Goal: Entertainment & Leisure: Consume media (video, audio)

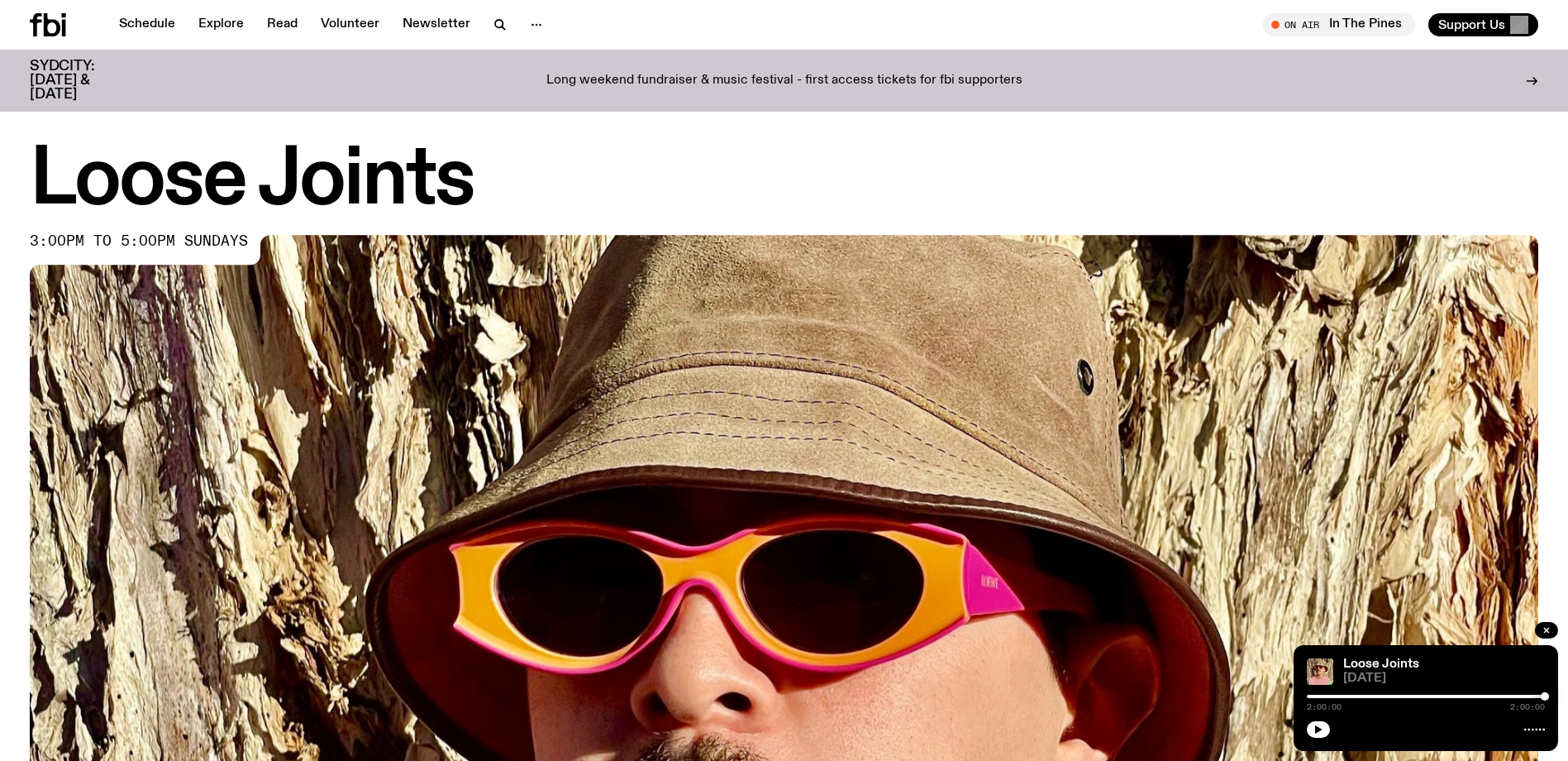
scroll to position [733, 0]
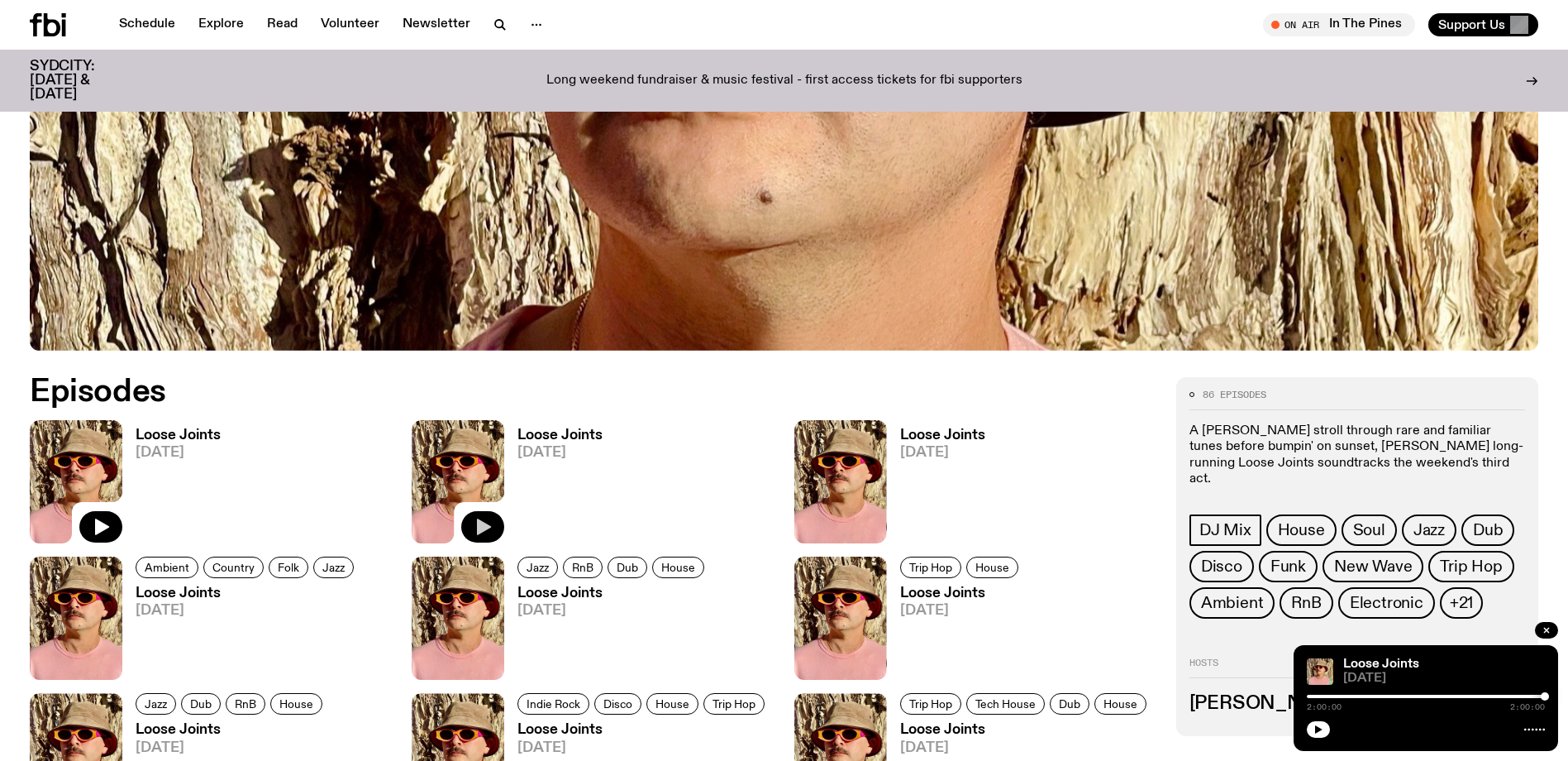
click at [479, 524] on icon "button" at bounding box center [484, 526] width 14 height 16
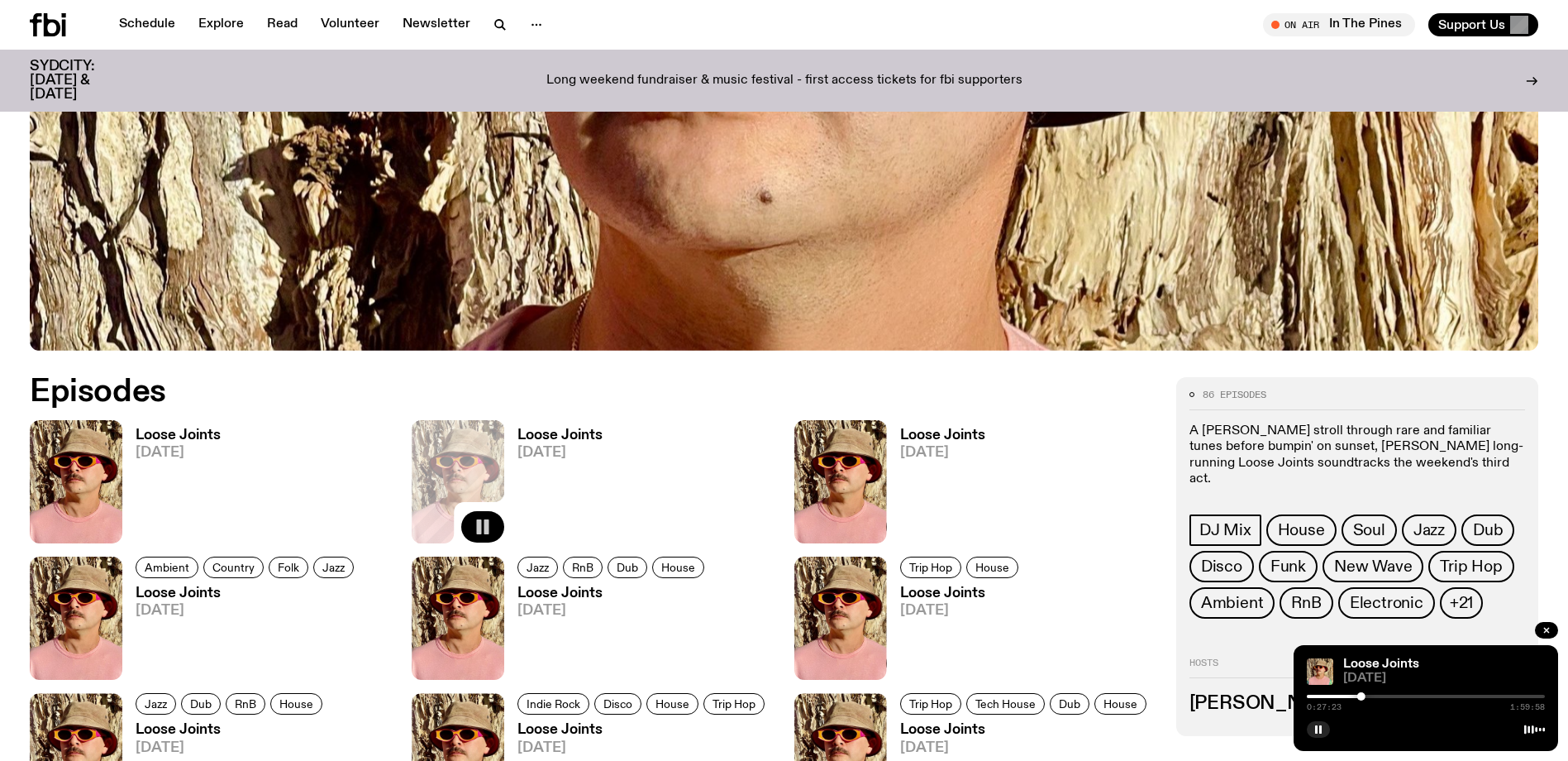
click at [1367, 695] on div at bounding box center [1425, 695] width 238 height 3
click at [1411, 694] on div at bounding box center [1410, 696] width 9 height 9
click at [1408, 694] on div at bounding box center [1411, 696] width 9 height 9
click at [1405, 694] on div at bounding box center [1407, 696] width 9 height 9
click at [1402, 693] on div at bounding box center [1405, 696] width 9 height 9
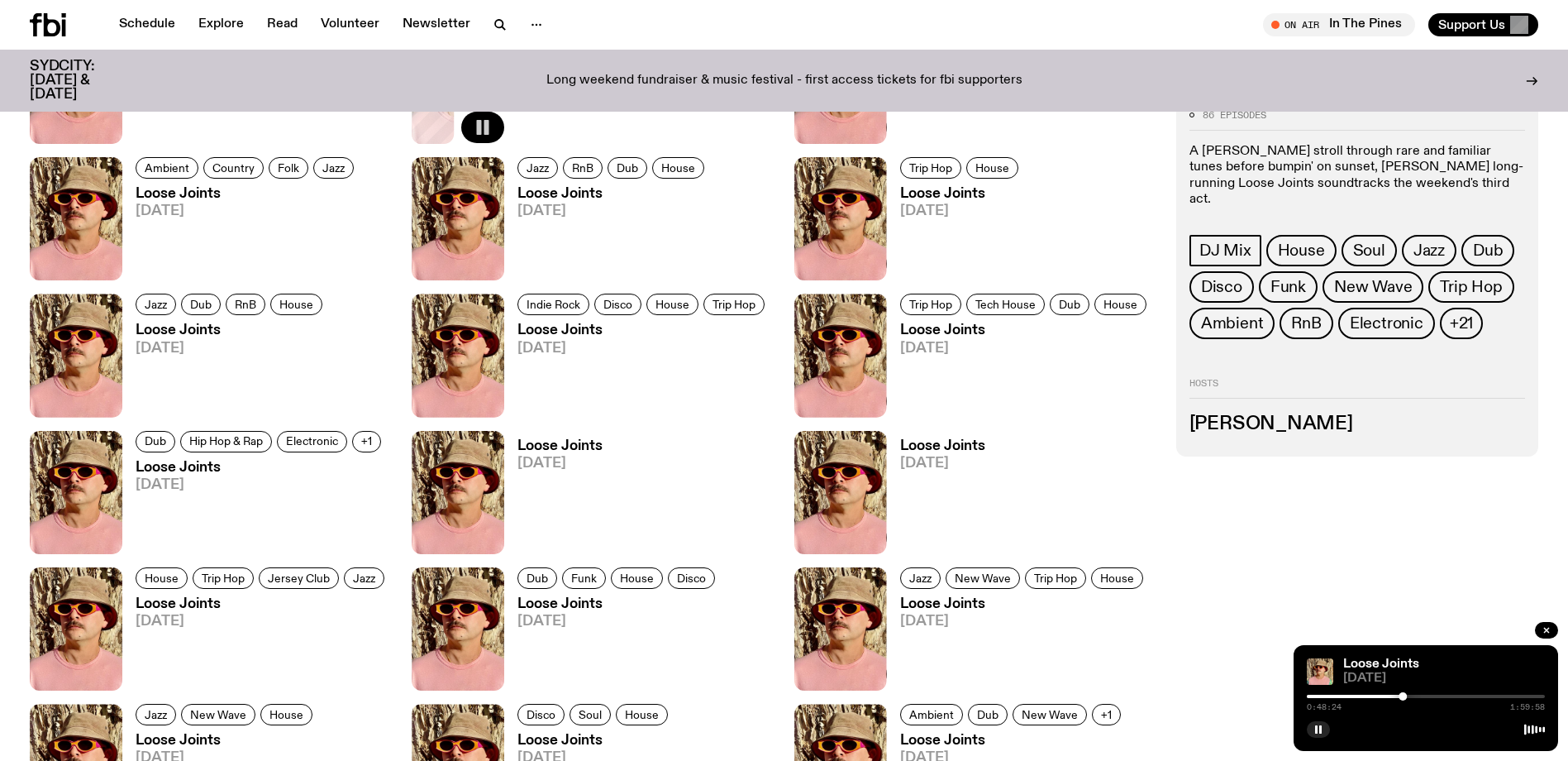
scroll to position [816, 0]
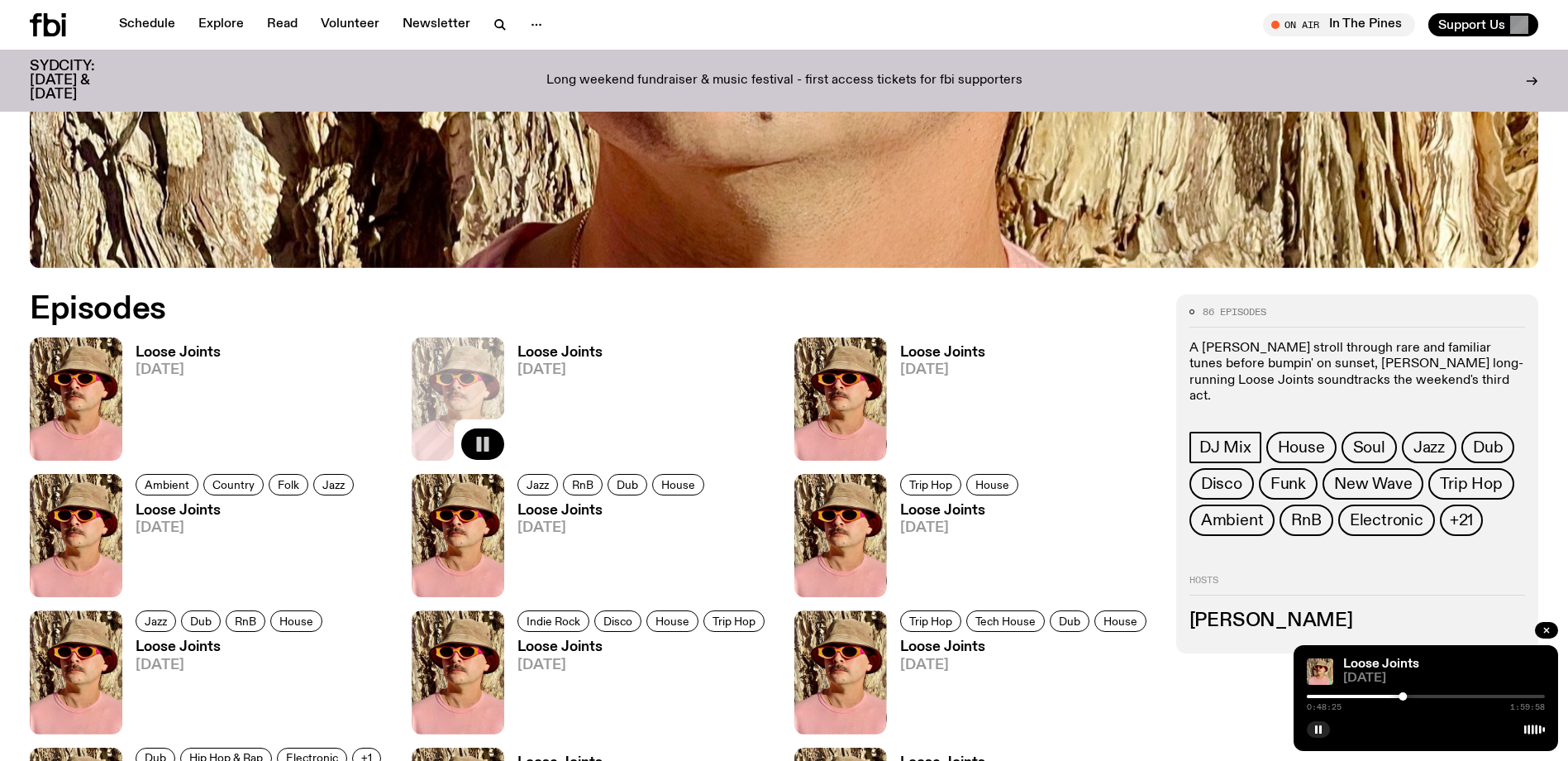
click at [566, 360] on link "Loose Joints [DATE]" at bounding box center [553, 403] width 98 height 115
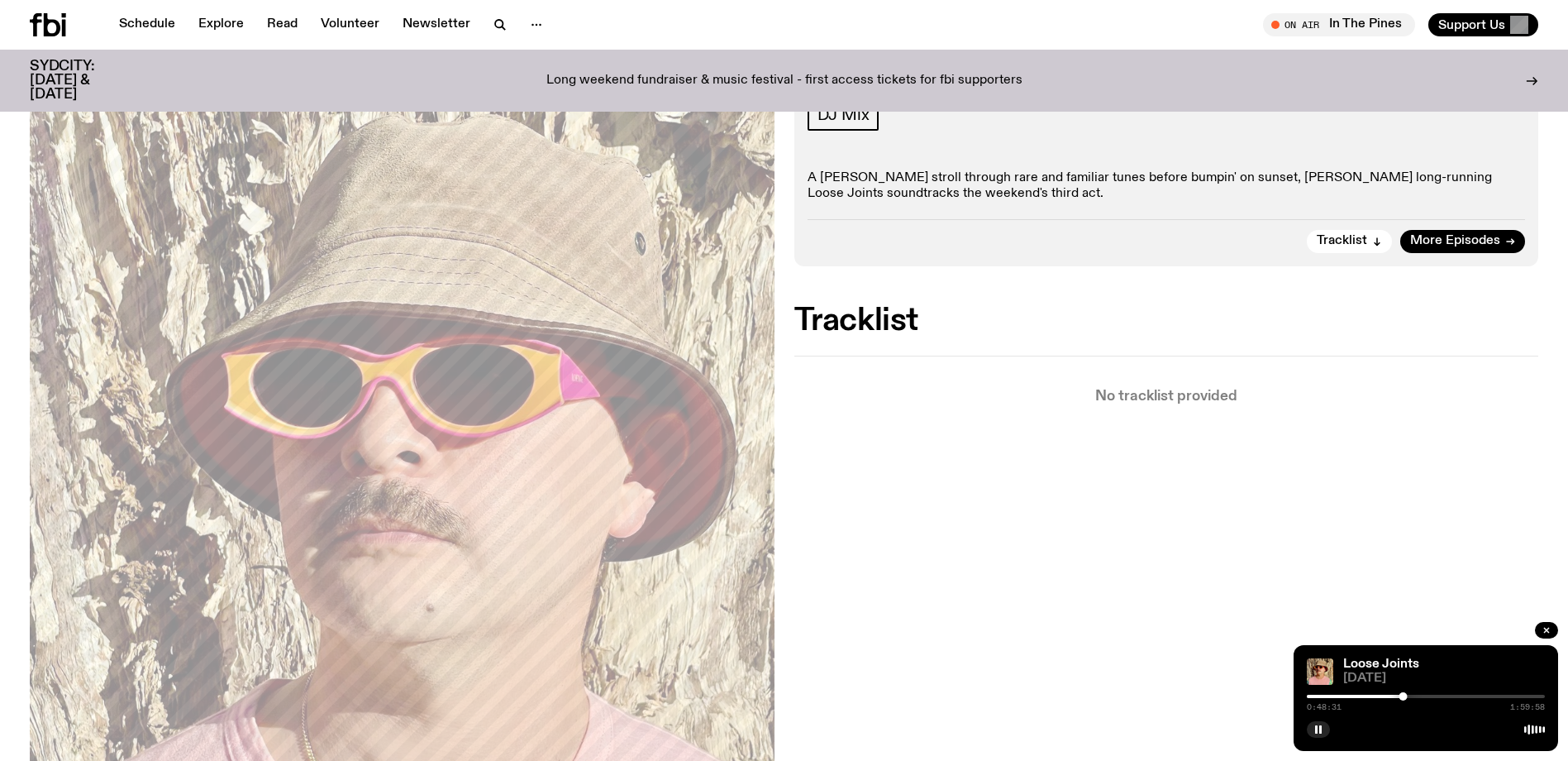
scroll to position [324, 0]
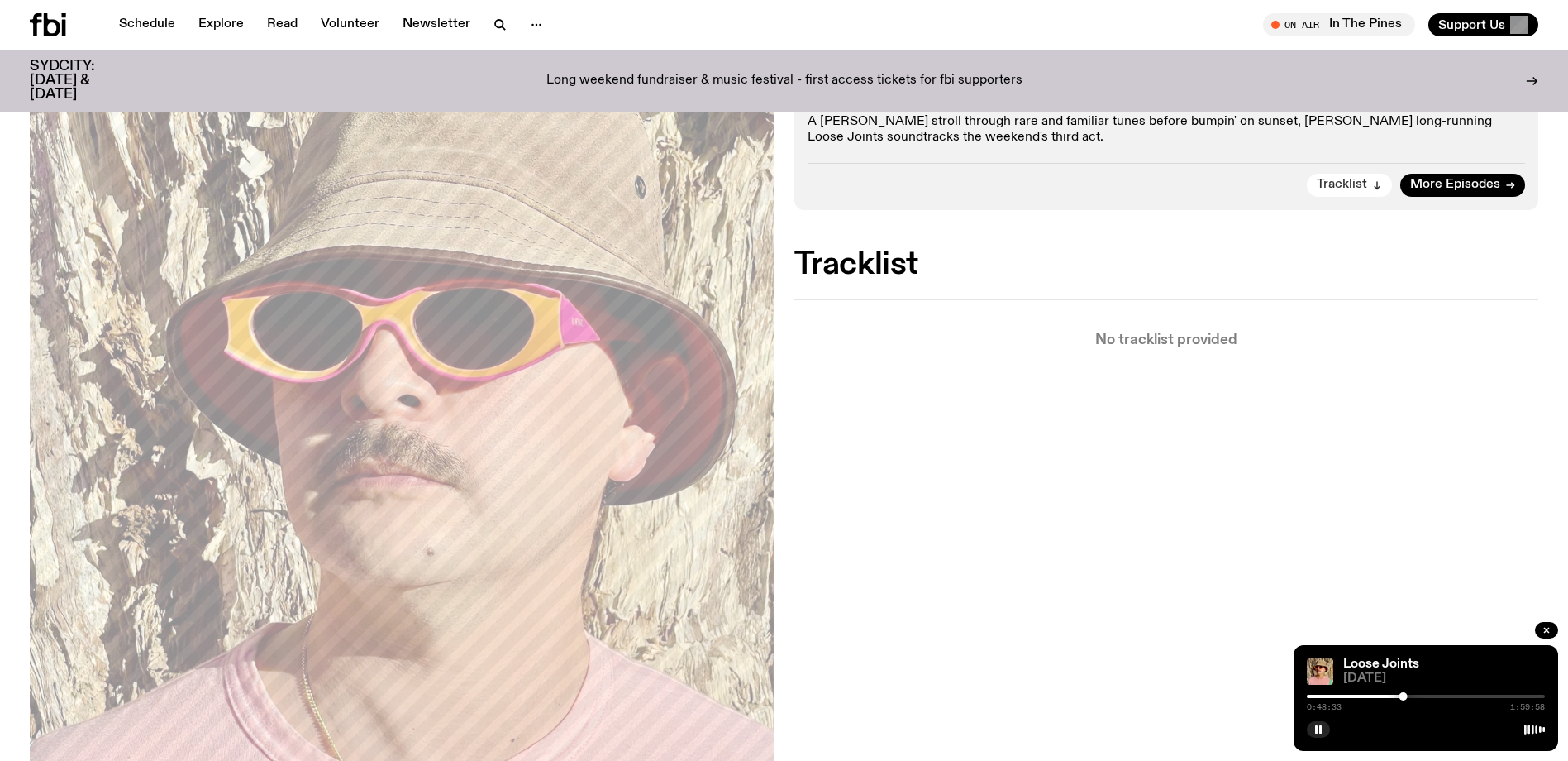
click at [1359, 184] on span "Tracklist" at bounding box center [1341, 184] width 51 height 12
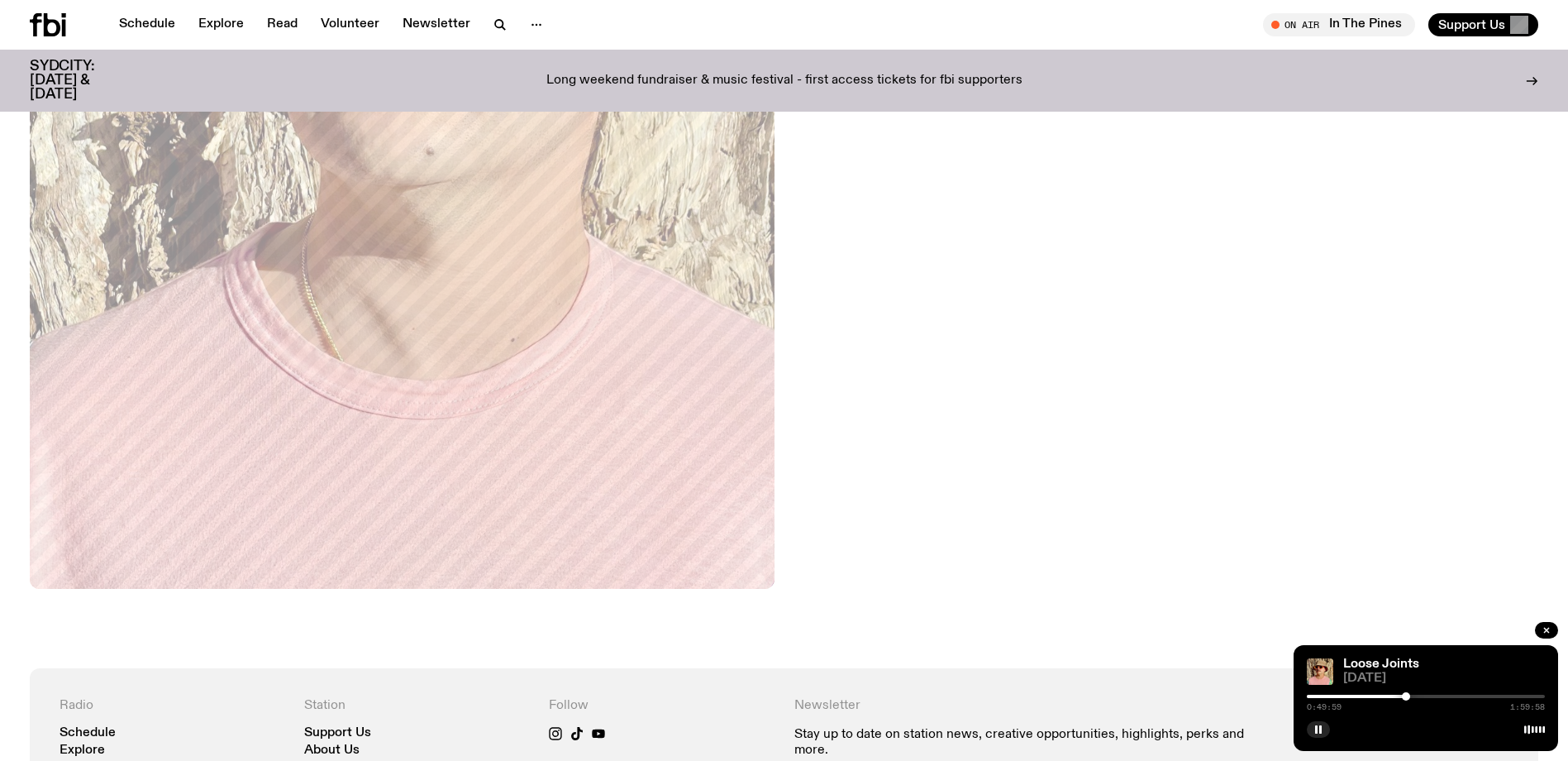
scroll to position [971, 0]
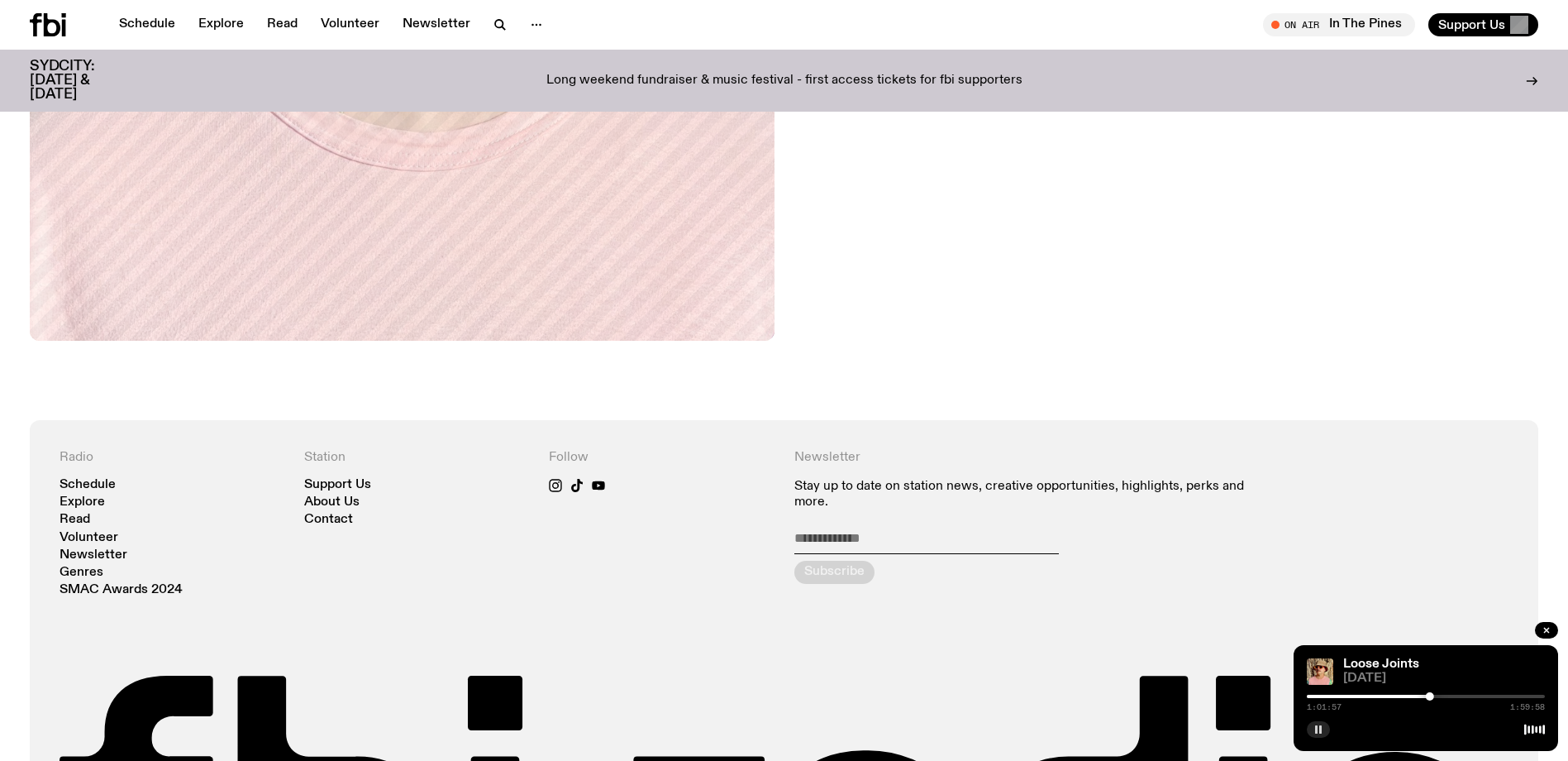
click at [1323, 729] on icon "button" at bounding box center [1318, 729] width 10 height 10
